Goal: Task Accomplishment & Management: Complete application form

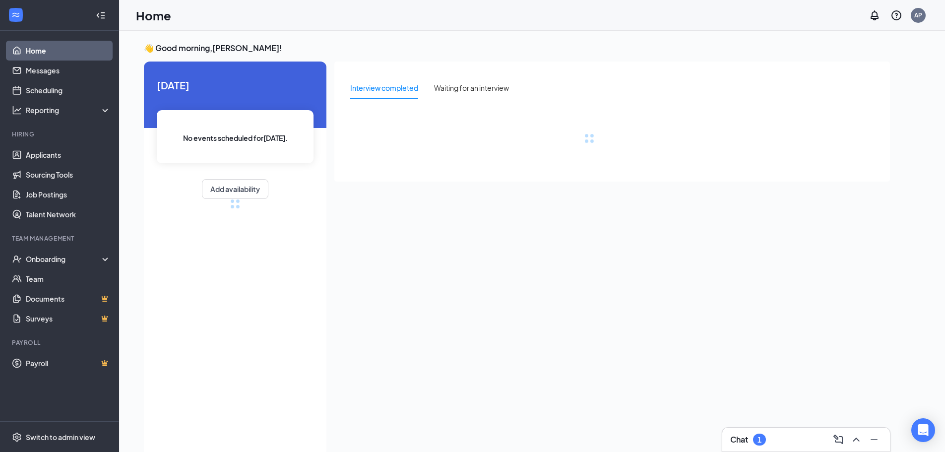
click at [770, 433] on div "Chat 1" at bounding box center [806, 439] width 152 height 16
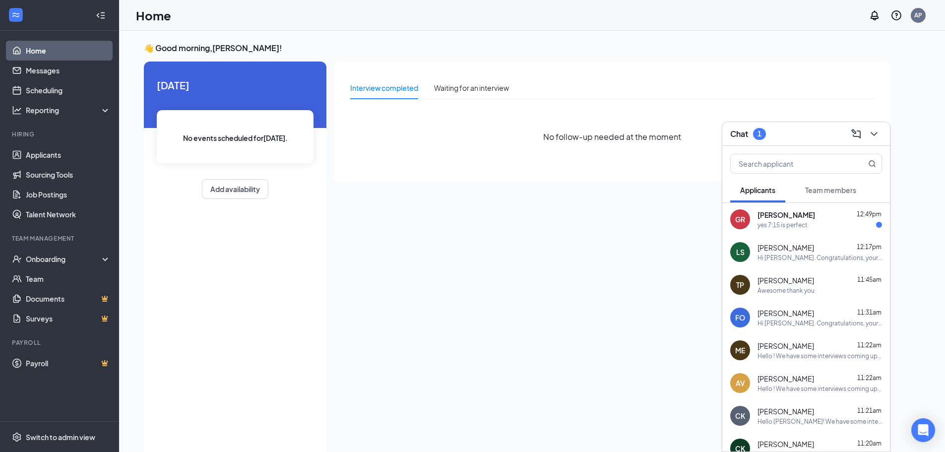
click at [800, 214] on div "[PERSON_NAME] 12:49pm" at bounding box center [819, 215] width 124 height 10
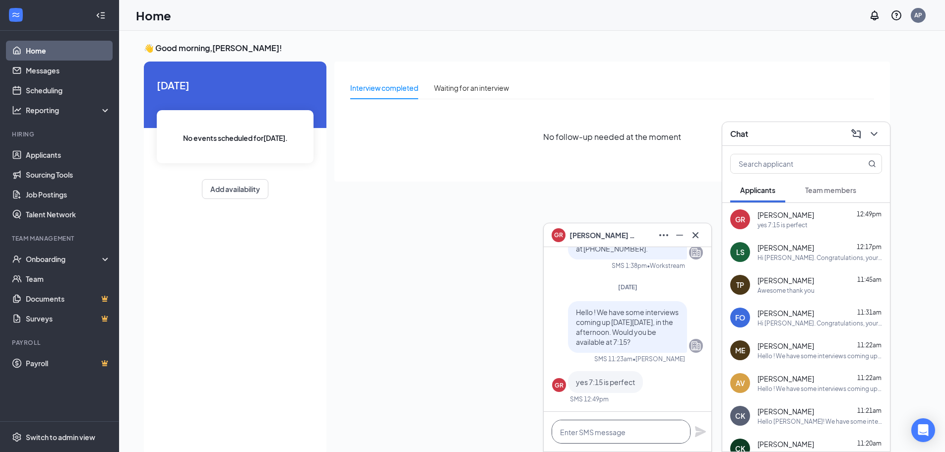
click at [631, 426] on textarea at bounding box center [620, 432] width 139 height 24
paste textarea "Sounds good! We have you down for an interview [DATE][DATE] 5:30pm. We will be …"
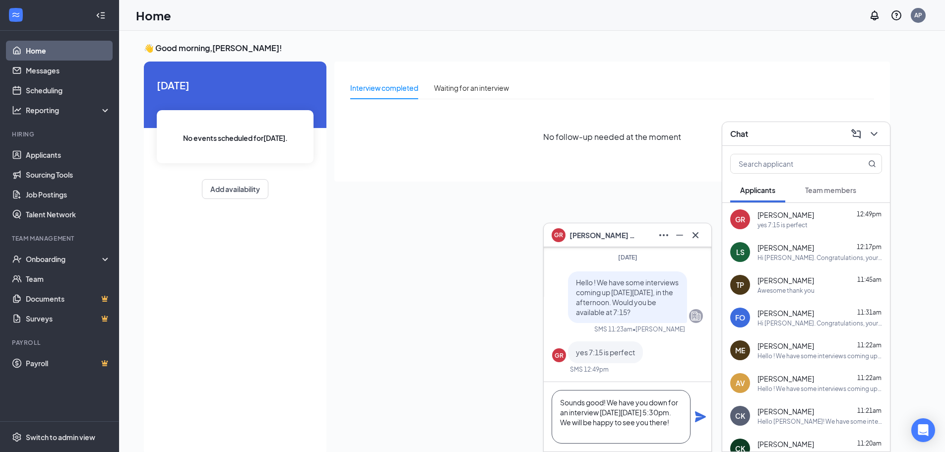
drag, startPoint x: 638, startPoint y: 421, endPoint x: 621, endPoint y: 424, distance: 16.6
click at [621, 424] on textarea "Sounds good! We have you down for an interview [DATE][DATE] 5:30pm. We will be …" at bounding box center [620, 417] width 139 height 54
type textarea "Sounds good! We have you down for an interview [DATE][DATE] 7:15pm. We will be …"
click at [700, 415] on icon "Plane" at bounding box center [700, 416] width 11 height 11
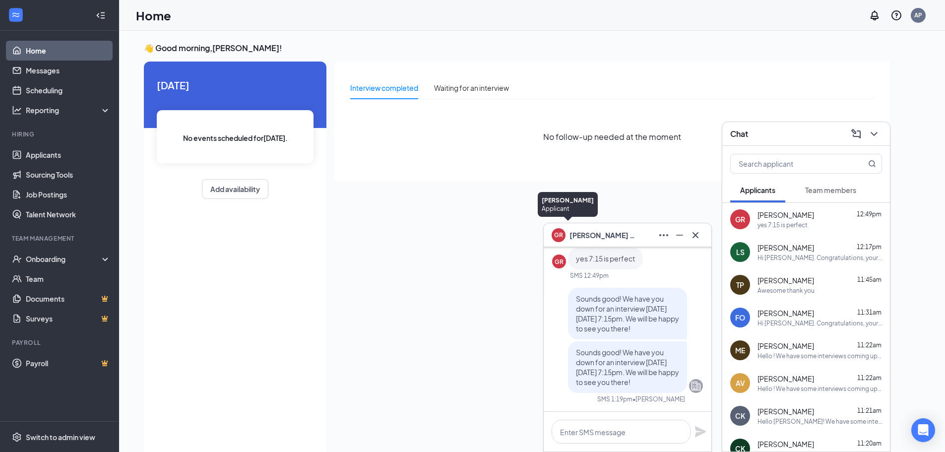
click at [564, 235] on div "GR" at bounding box center [558, 234] width 14 height 14
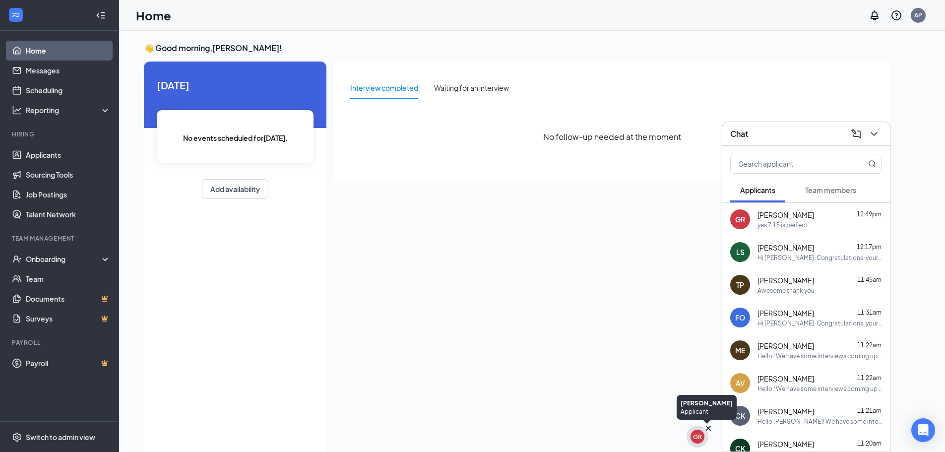
click at [706, 431] on icon "Cross" at bounding box center [708, 428] width 10 height 10
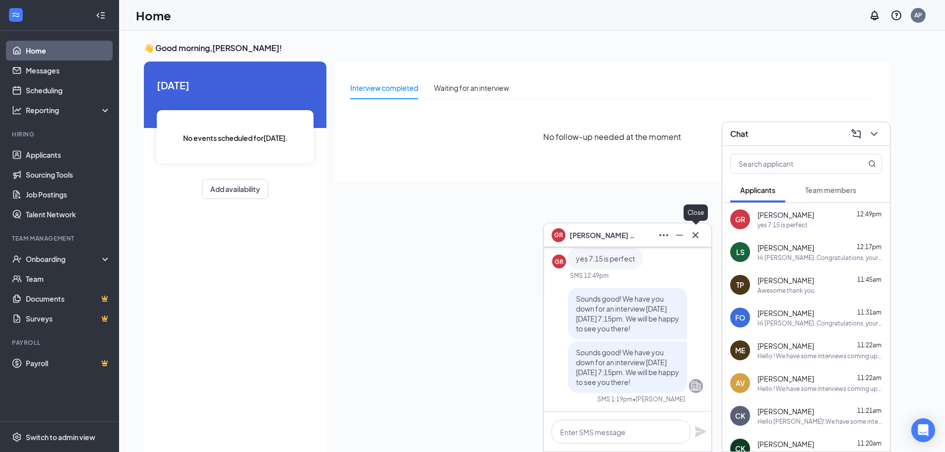
click at [692, 239] on icon "Cross" at bounding box center [695, 235] width 12 height 12
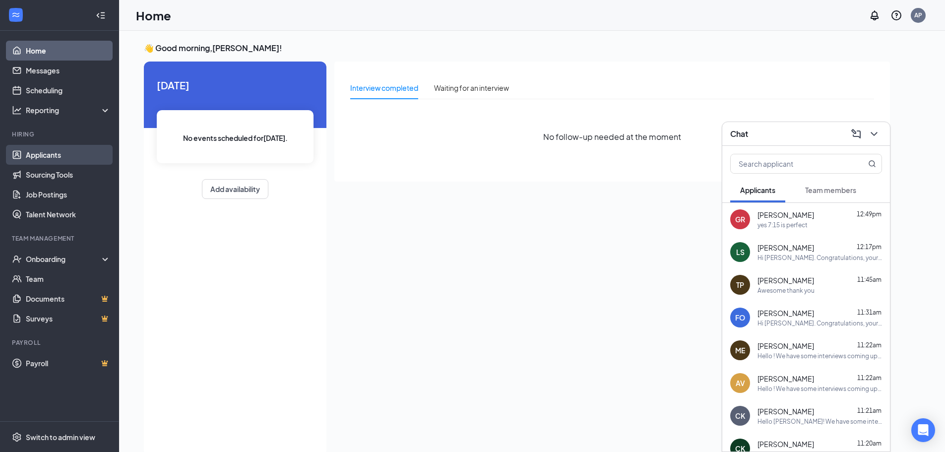
click at [73, 151] on link "Applicants" at bounding box center [68, 155] width 85 height 20
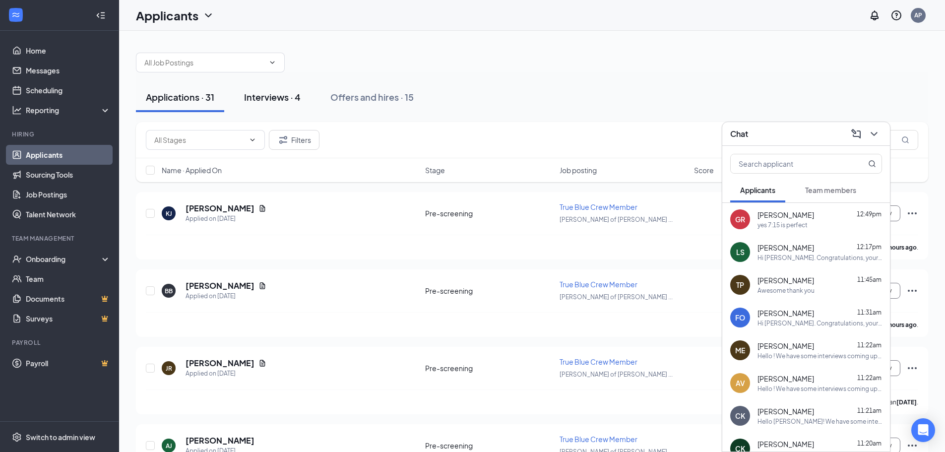
click at [277, 103] on button "Interviews · 4" at bounding box center [272, 97] width 76 height 30
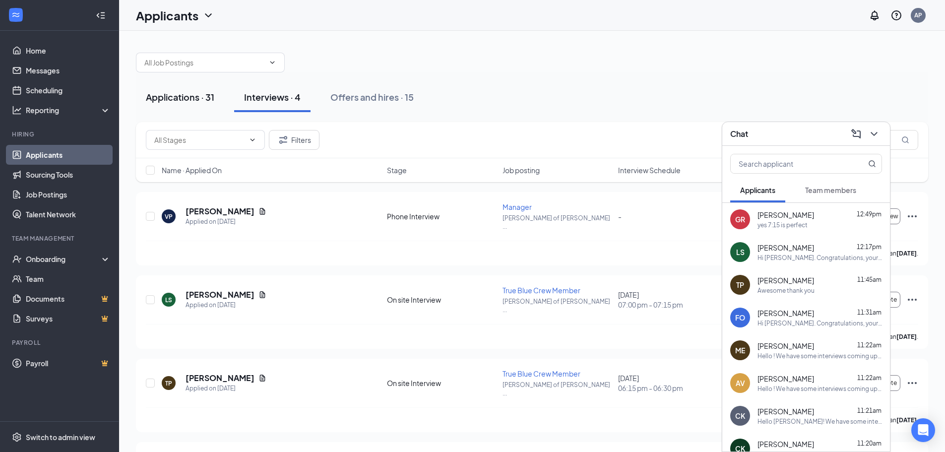
click at [183, 96] on div "Applications · 31" at bounding box center [180, 97] width 68 height 12
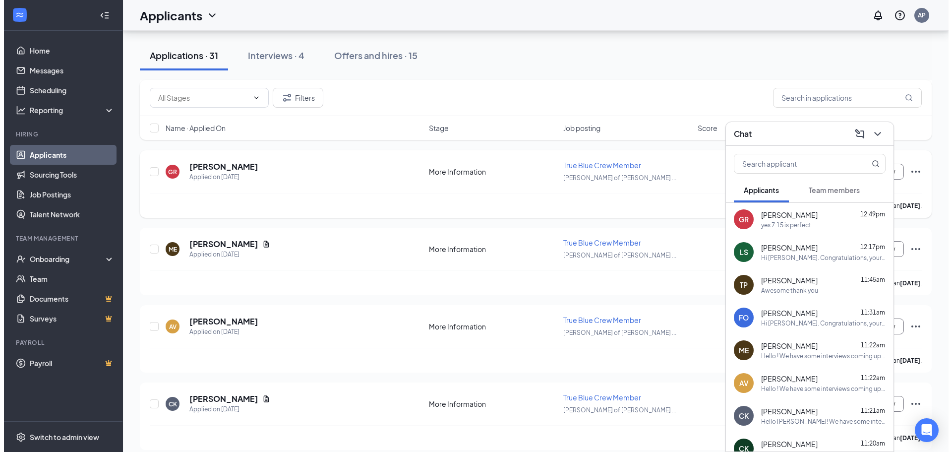
scroll to position [2004, 0]
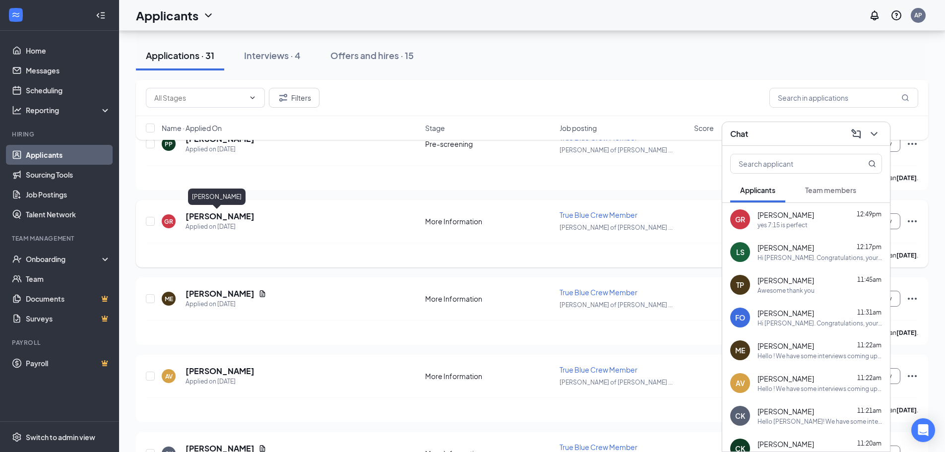
click at [209, 218] on h5 "[PERSON_NAME]" at bounding box center [219, 216] width 69 height 11
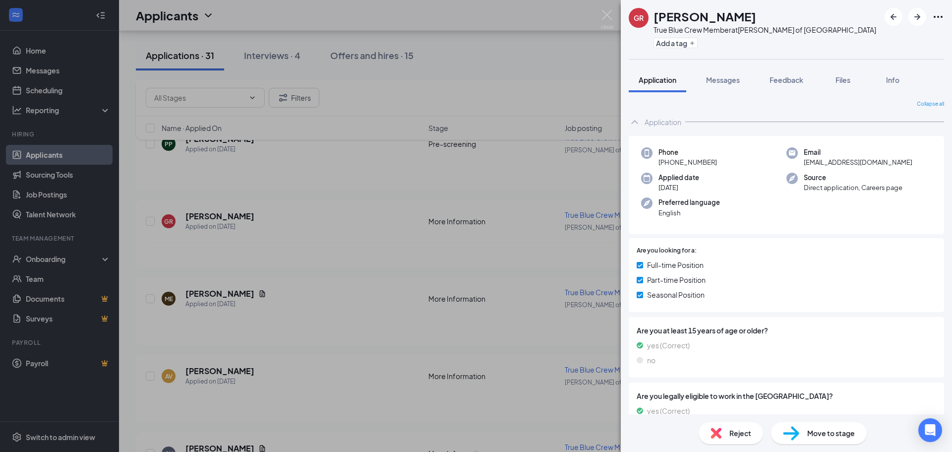
click at [814, 441] on div "Move to stage" at bounding box center [819, 433] width 96 height 22
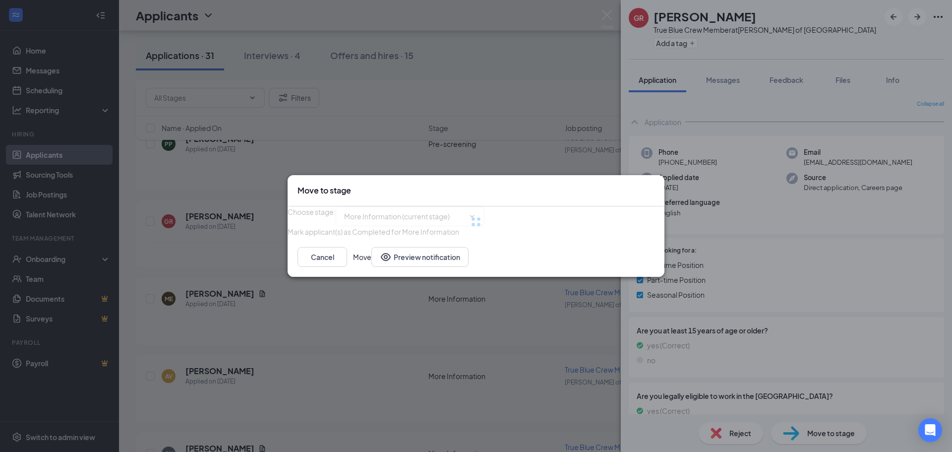
type input "On site Interview (next stage)"
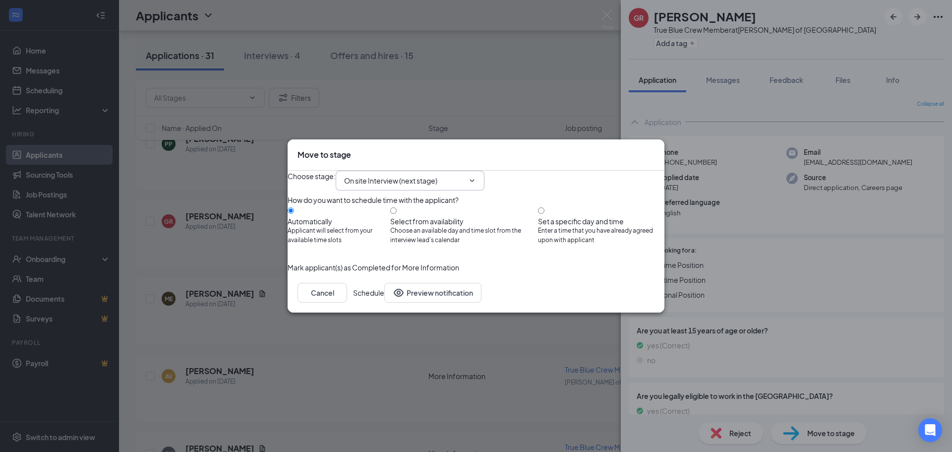
click at [476, 177] on icon "ChevronDown" at bounding box center [472, 181] width 8 height 8
click at [545, 208] on input "Set a specific day and time Enter a time that you have already agreed upon with…" at bounding box center [541, 210] width 6 height 6
radio input "true"
radio input "false"
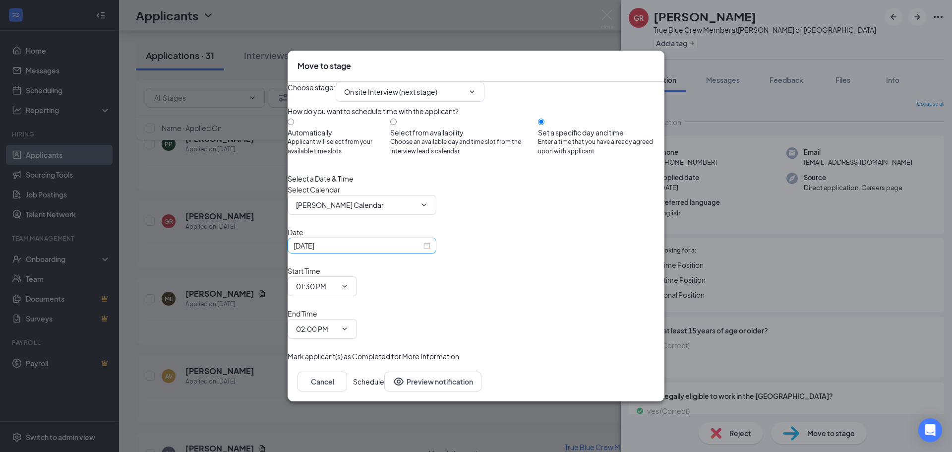
click at [430, 251] on div "[DATE]" at bounding box center [362, 245] width 137 height 11
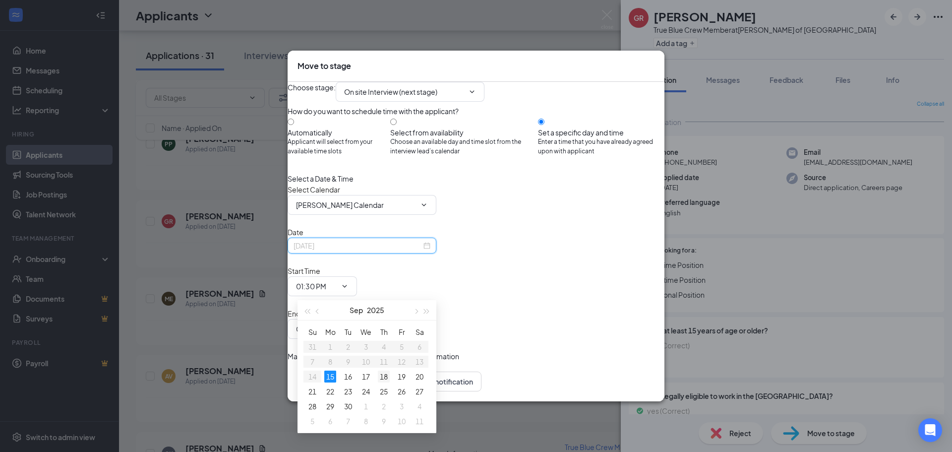
type input "[DATE]"
click at [383, 378] on div "18" at bounding box center [384, 376] width 12 height 12
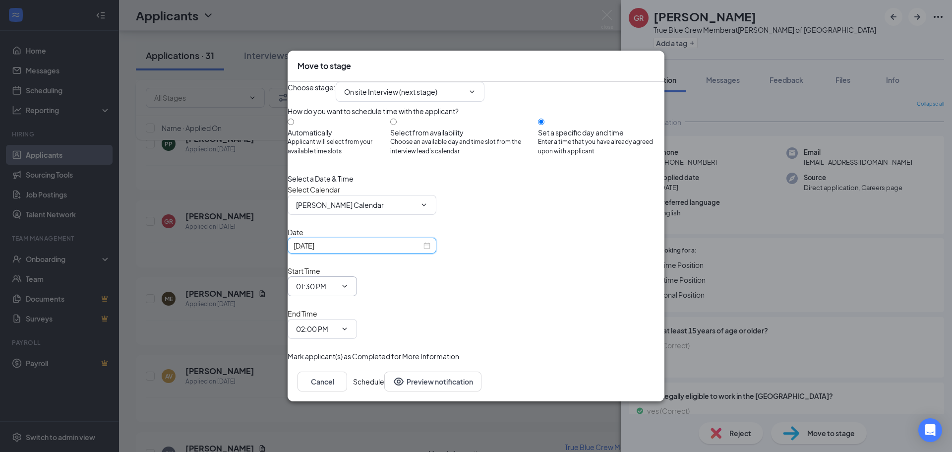
click at [337, 285] on input "01:30 PM" at bounding box center [316, 286] width 41 height 11
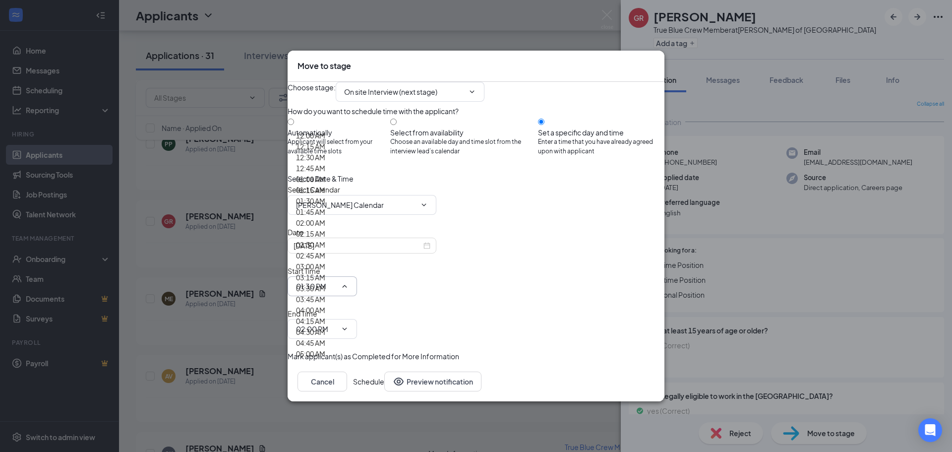
scroll to position [1736, 0]
type input "07:15 PM"
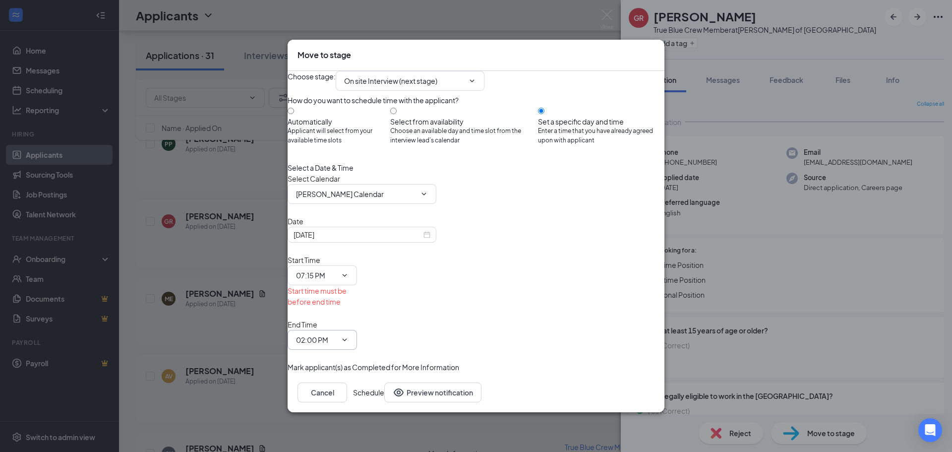
click at [337, 334] on input "02:00 PM" at bounding box center [316, 339] width 41 height 11
type input "07:30 PM"
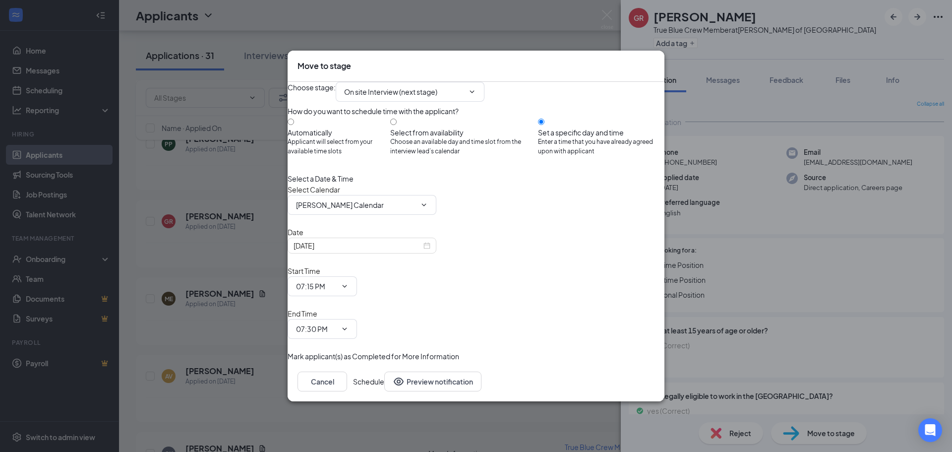
click at [623, 317] on div "Choose stage : On site Interview (next stage) How do you want to schedule time …" at bounding box center [476, 222] width 377 height 280
click at [384, 371] on button "Schedule" at bounding box center [368, 381] width 31 height 20
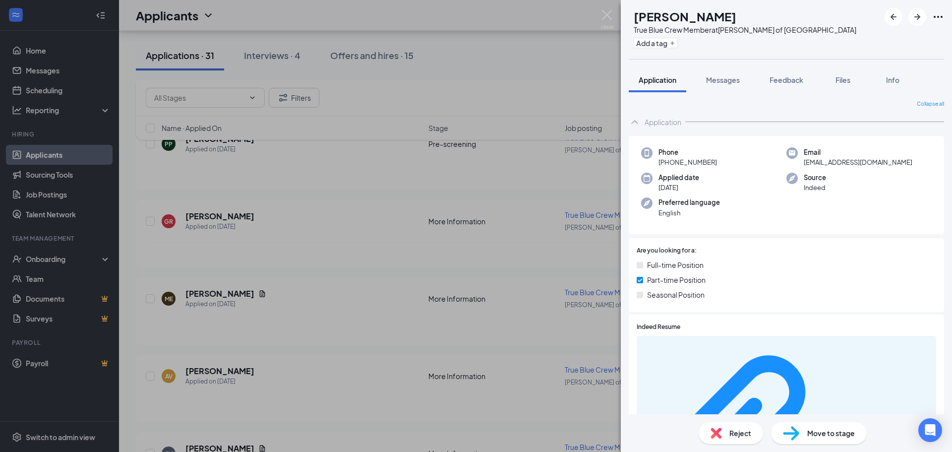
click at [253, 35] on div "ME [PERSON_NAME] True Blue Crew Member at [PERSON_NAME] of [GEOGRAPHIC_DATA] Ad…" at bounding box center [476, 226] width 952 height 452
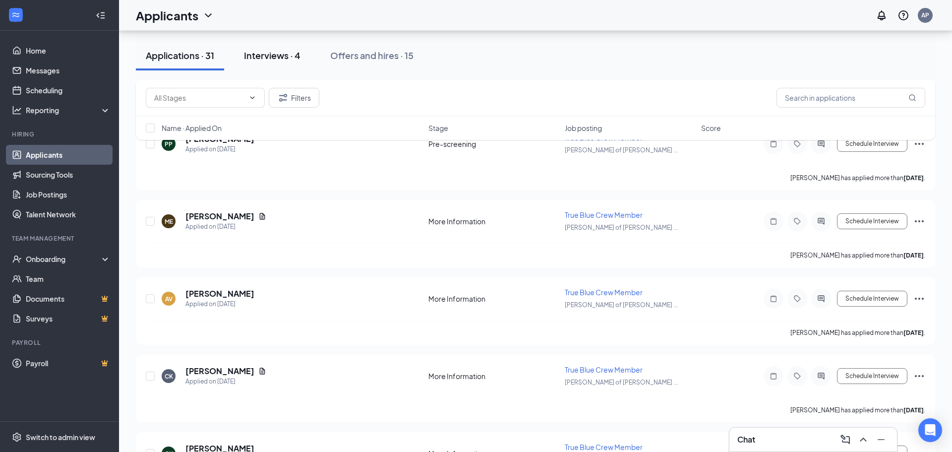
click at [274, 53] on div "Interviews · 4" at bounding box center [272, 55] width 57 height 12
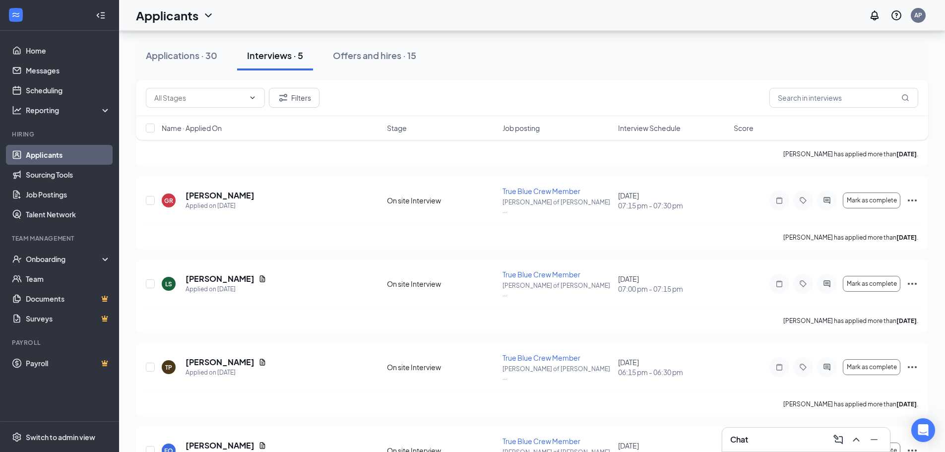
scroll to position [119, 0]
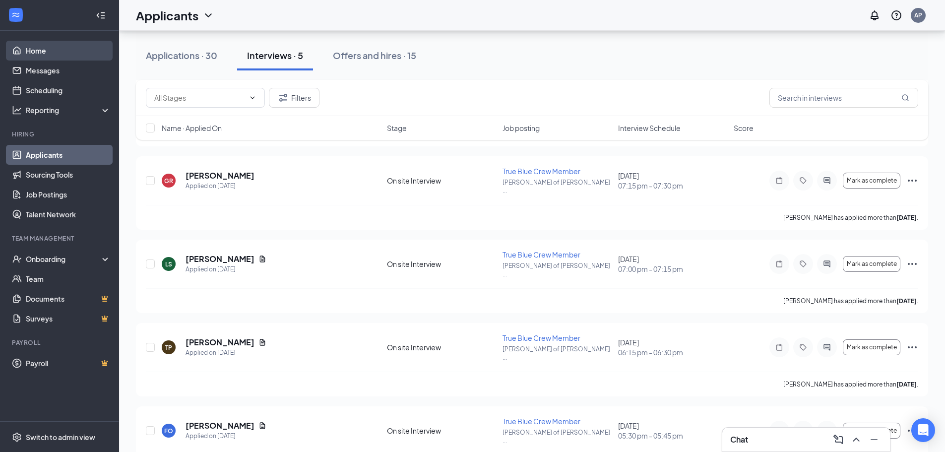
click at [50, 53] on link "Home" at bounding box center [68, 51] width 85 height 20
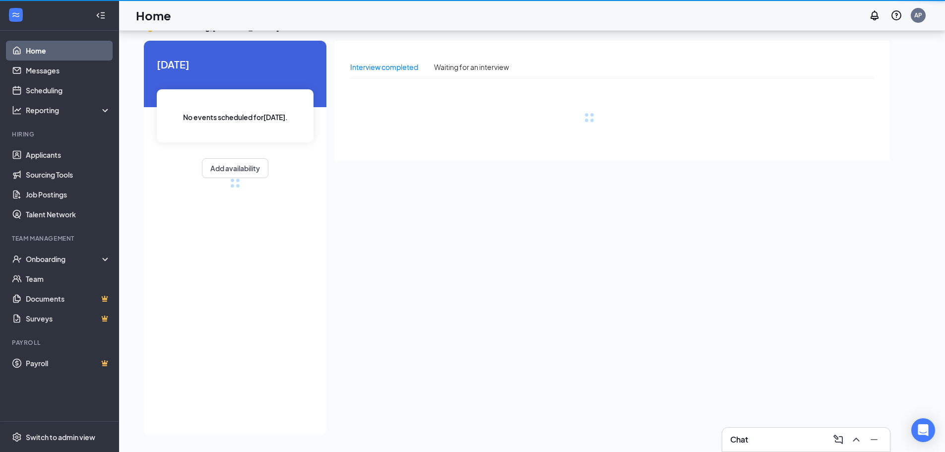
scroll to position [21, 0]
